Goal: Check status: Check status

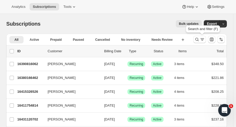
click at [198, 42] on icon "Search and filter results" at bounding box center [196, 39] width 5 height 5
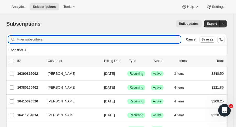
click at [66, 41] on input "Filter subscribers" at bounding box center [99, 39] width 164 height 7
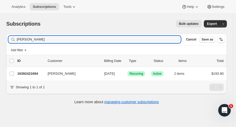
type input "elaine farge"
click at [31, 70] on div "16392421694 Elaine Farge 11/01/2025 Success Recurring Success Active 2 items $1…" at bounding box center [120, 73] width 206 height 7
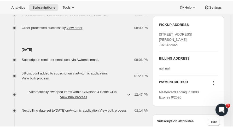
scroll to position [239, 0]
